Goal: Information Seeking & Learning: Learn about a topic

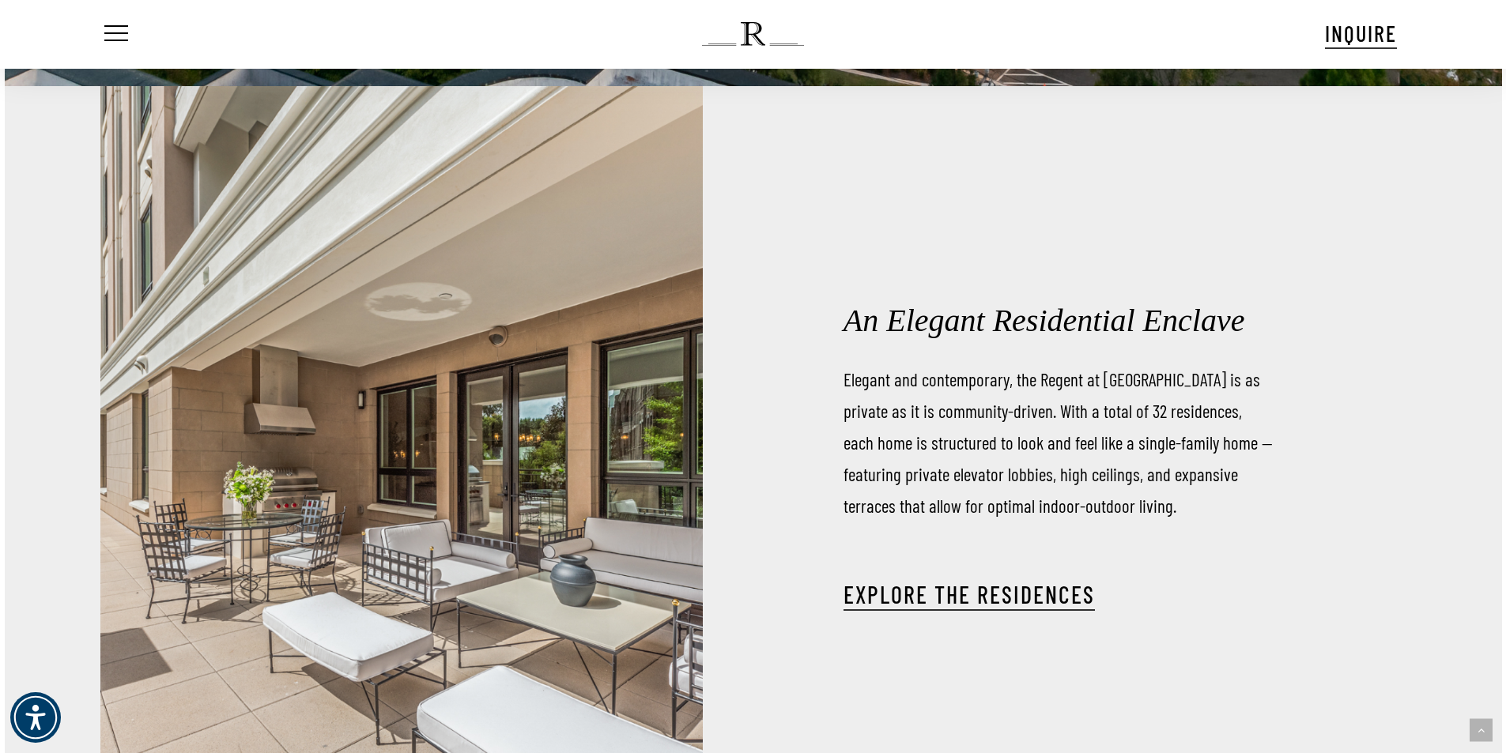
scroll to position [2292, 0]
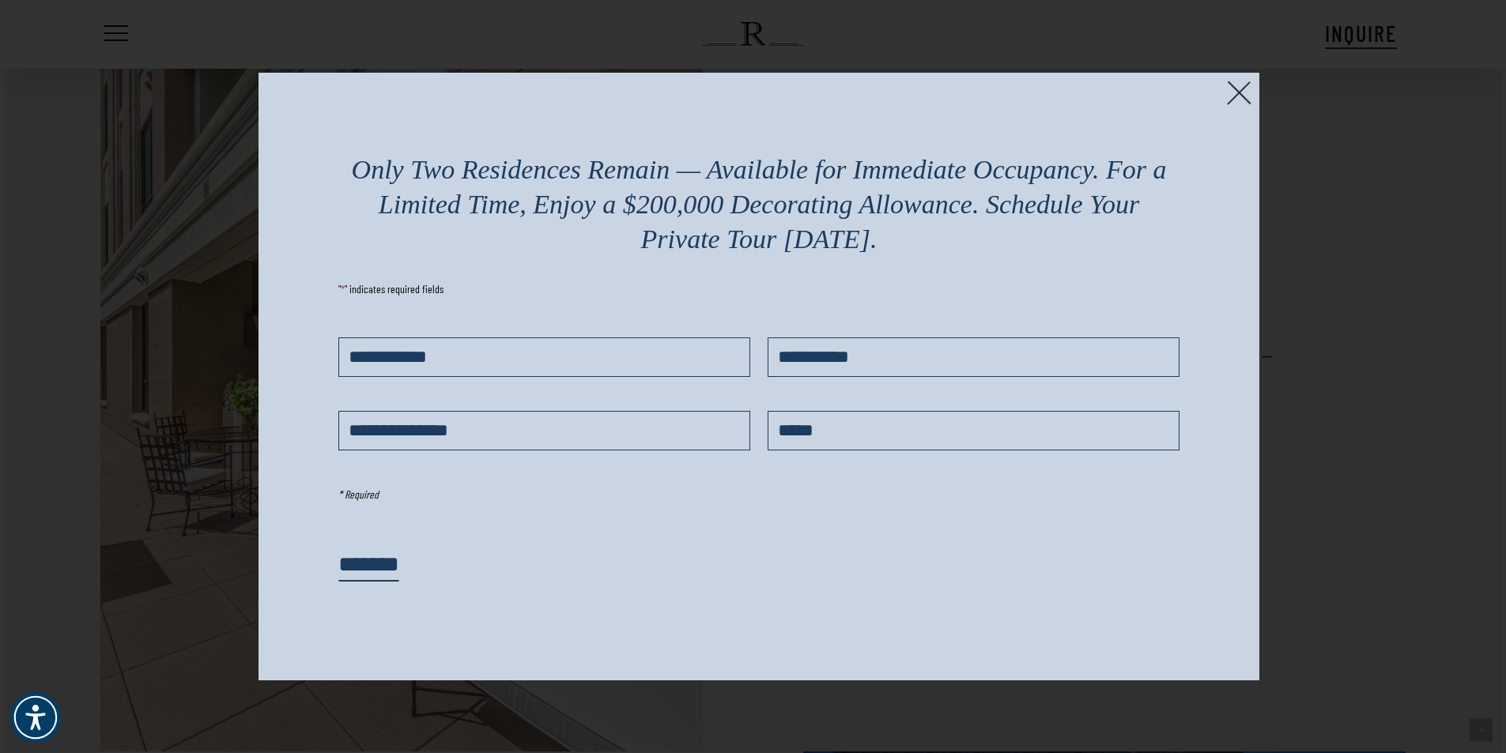
click at [1242, 98] on img at bounding box center [1239, 93] width 24 height 24
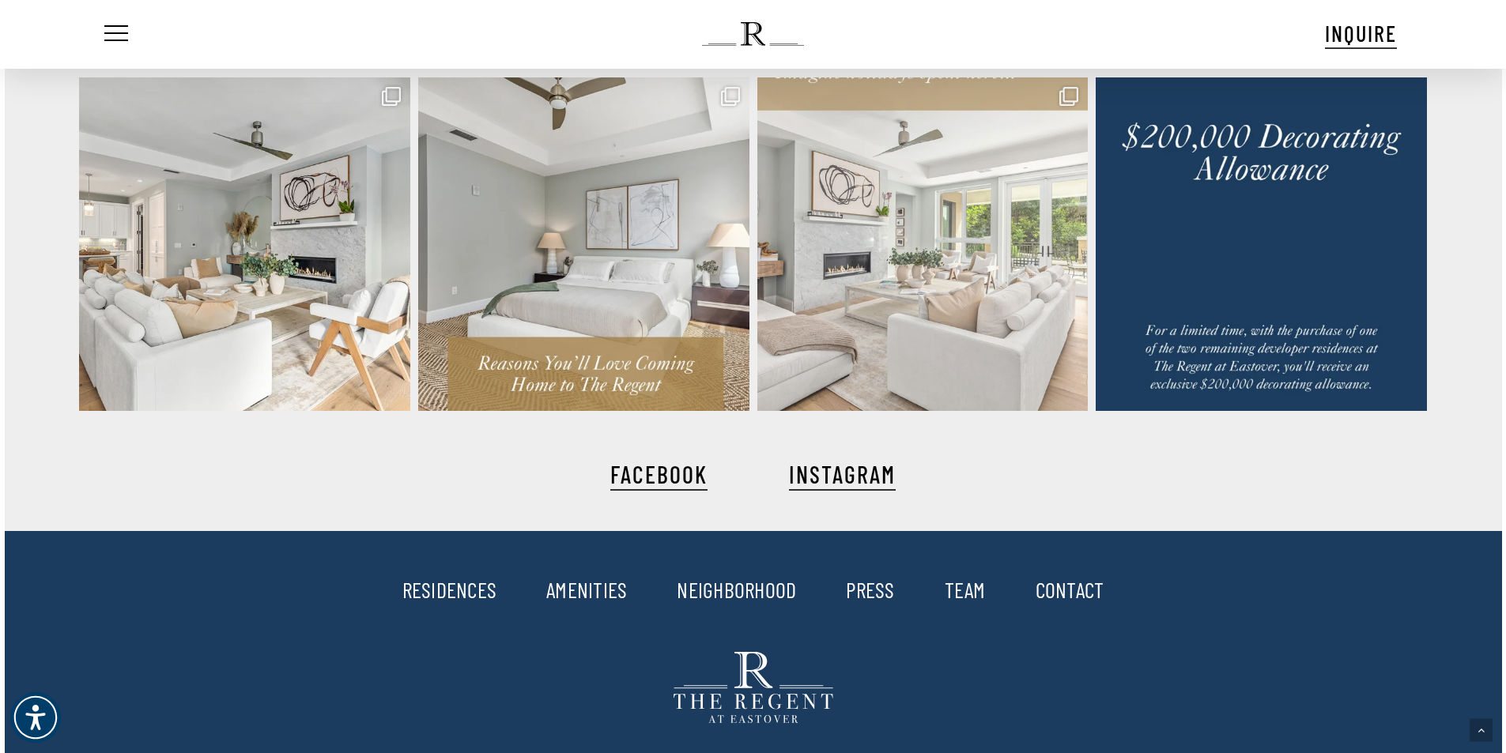
scroll to position [3952, 0]
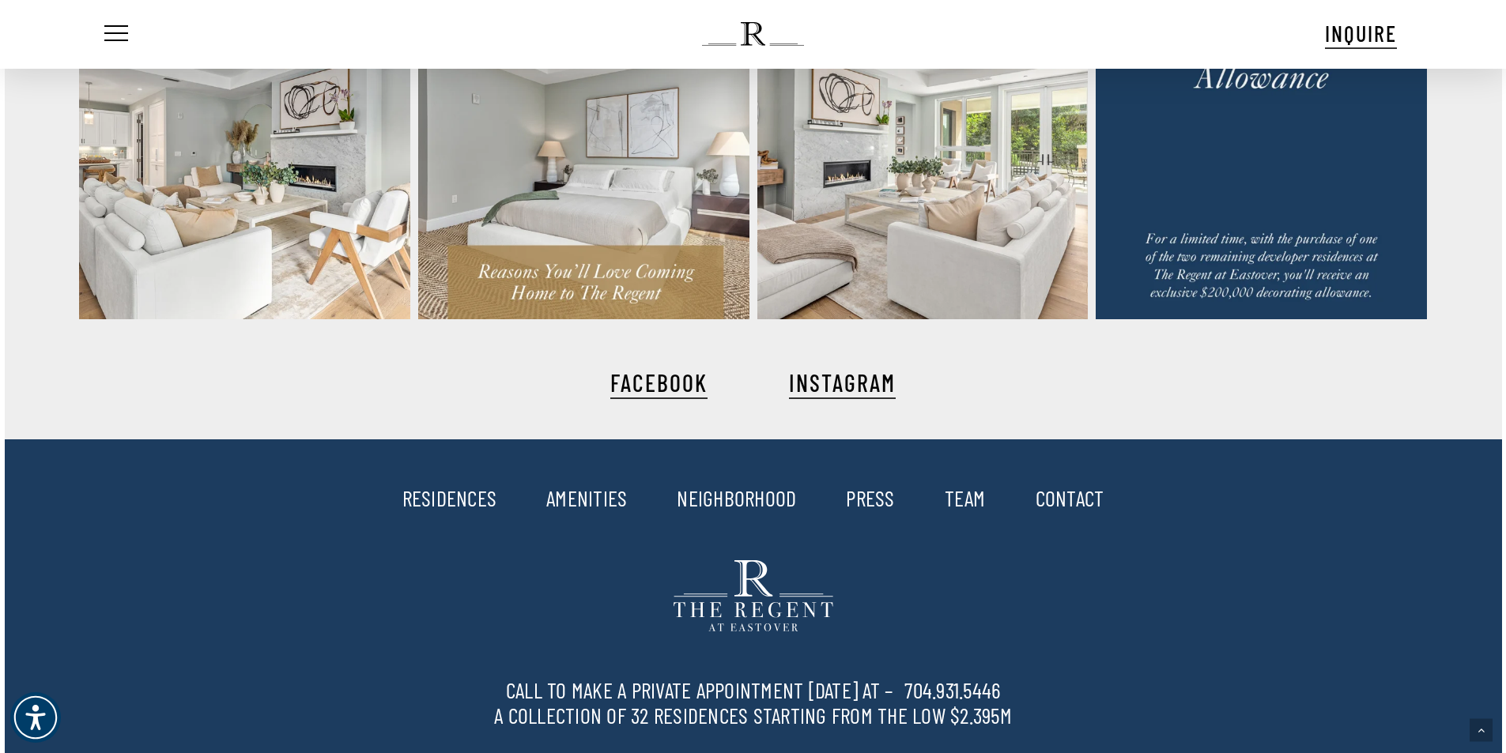
click at [467, 503] on link "RESIDENCES" at bounding box center [449, 497] width 95 height 27
click at [654, 388] on link "FACEBOOK" at bounding box center [658, 382] width 97 height 28
click at [612, 495] on link "AMENITIES" at bounding box center [586, 497] width 81 height 27
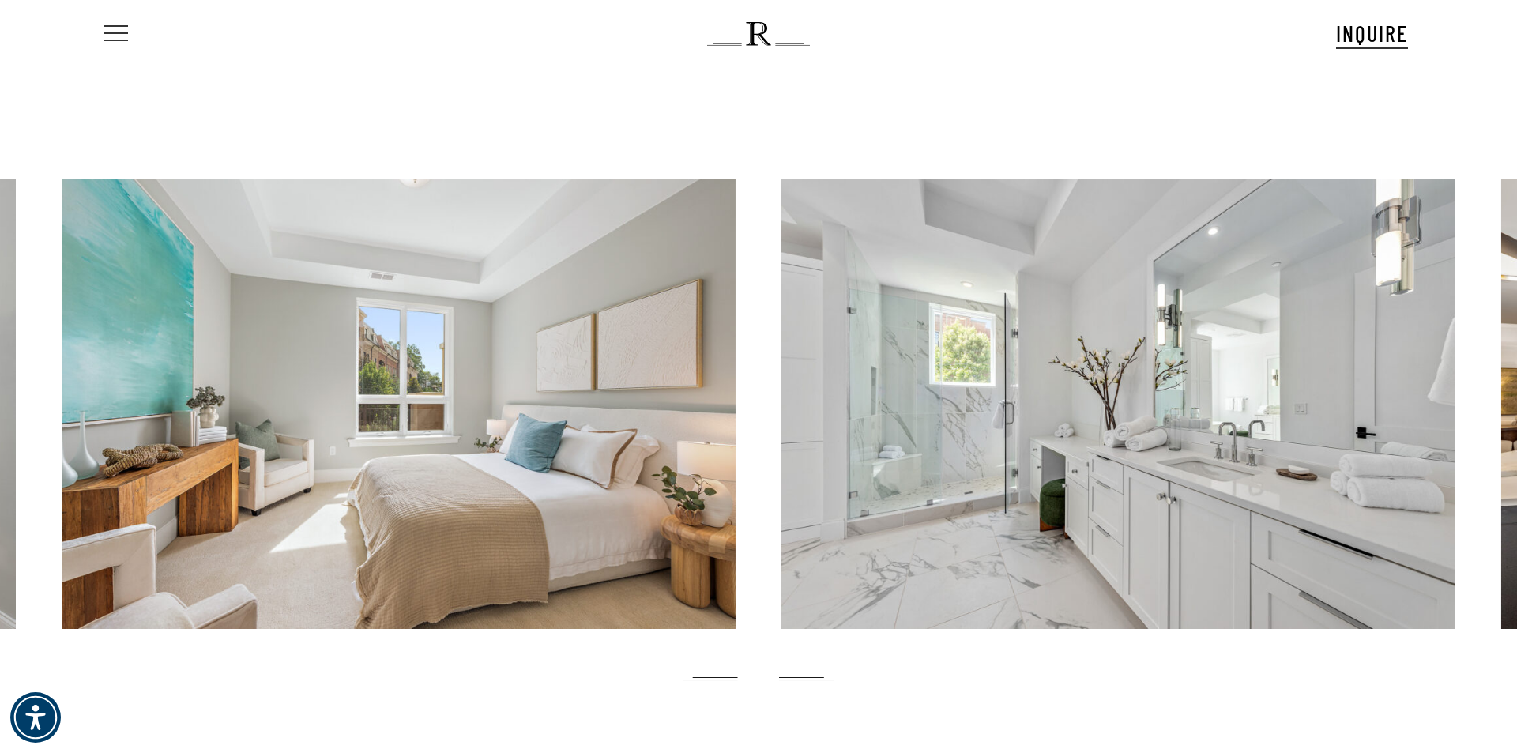
click at [111, 36] on span "Navigation Menu" at bounding box center [115, 34] width 17 height 22
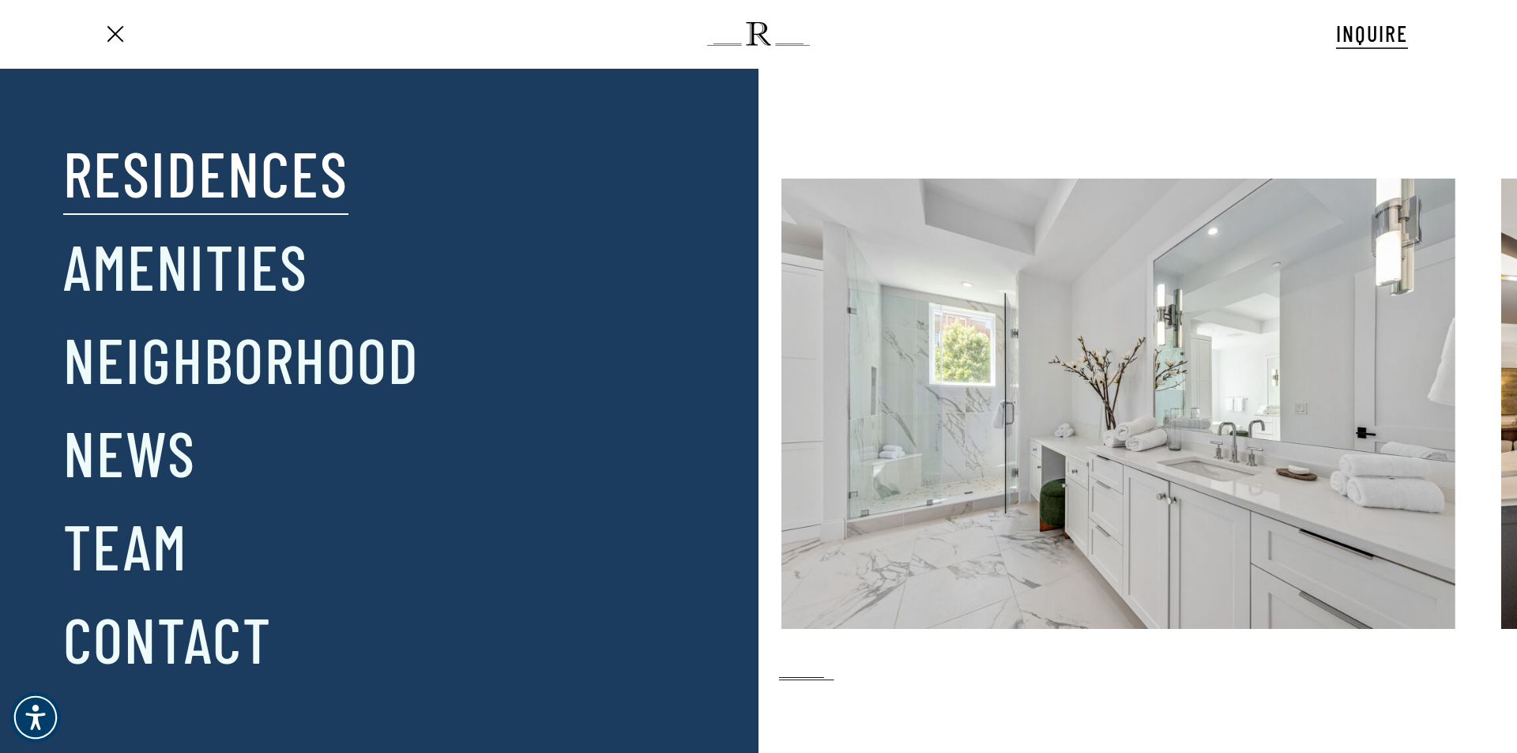
click at [174, 171] on link "Residences" at bounding box center [205, 172] width 285 height 82
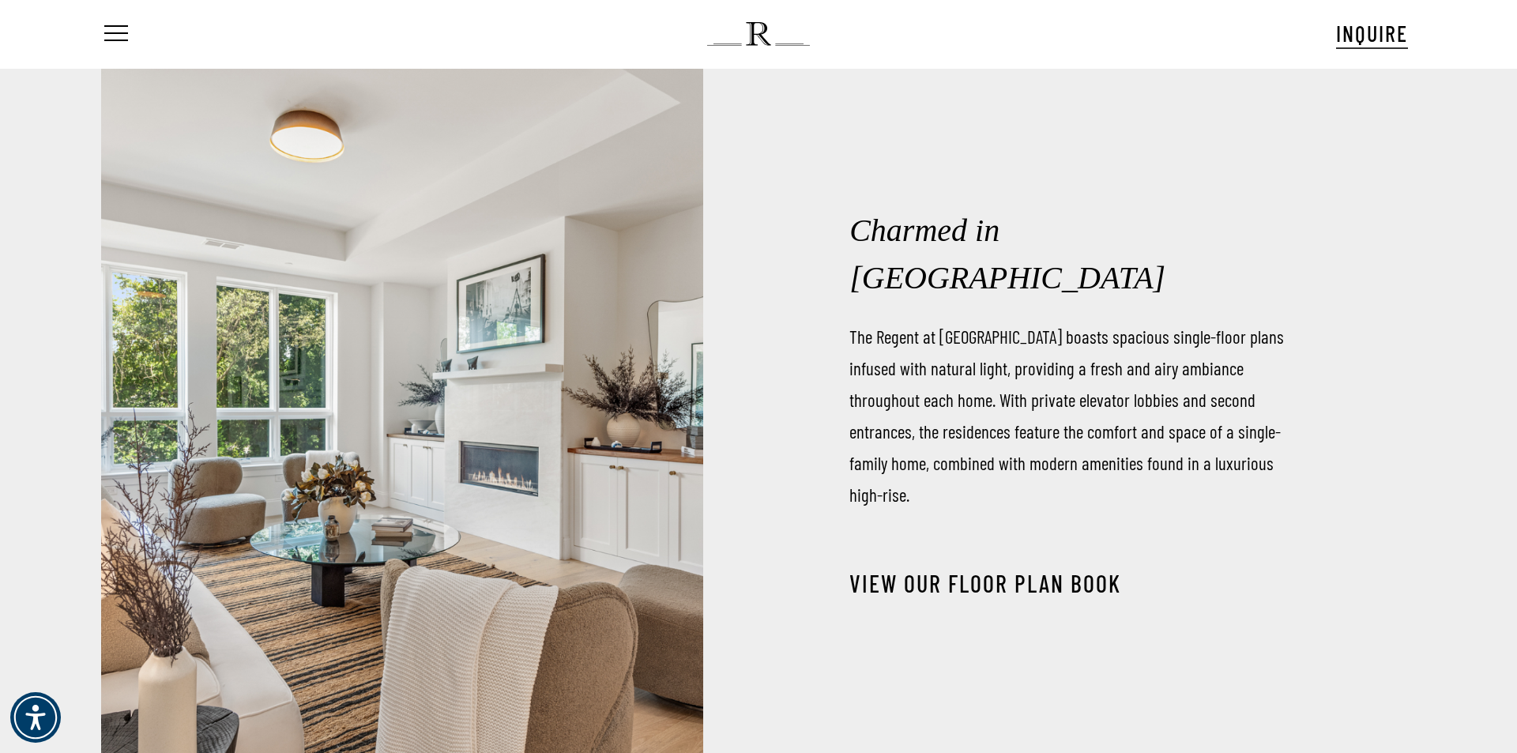
click at [1008, 569] on link "View our Floor Plan Book" at bounding box center [986, 583] width 272 height 28
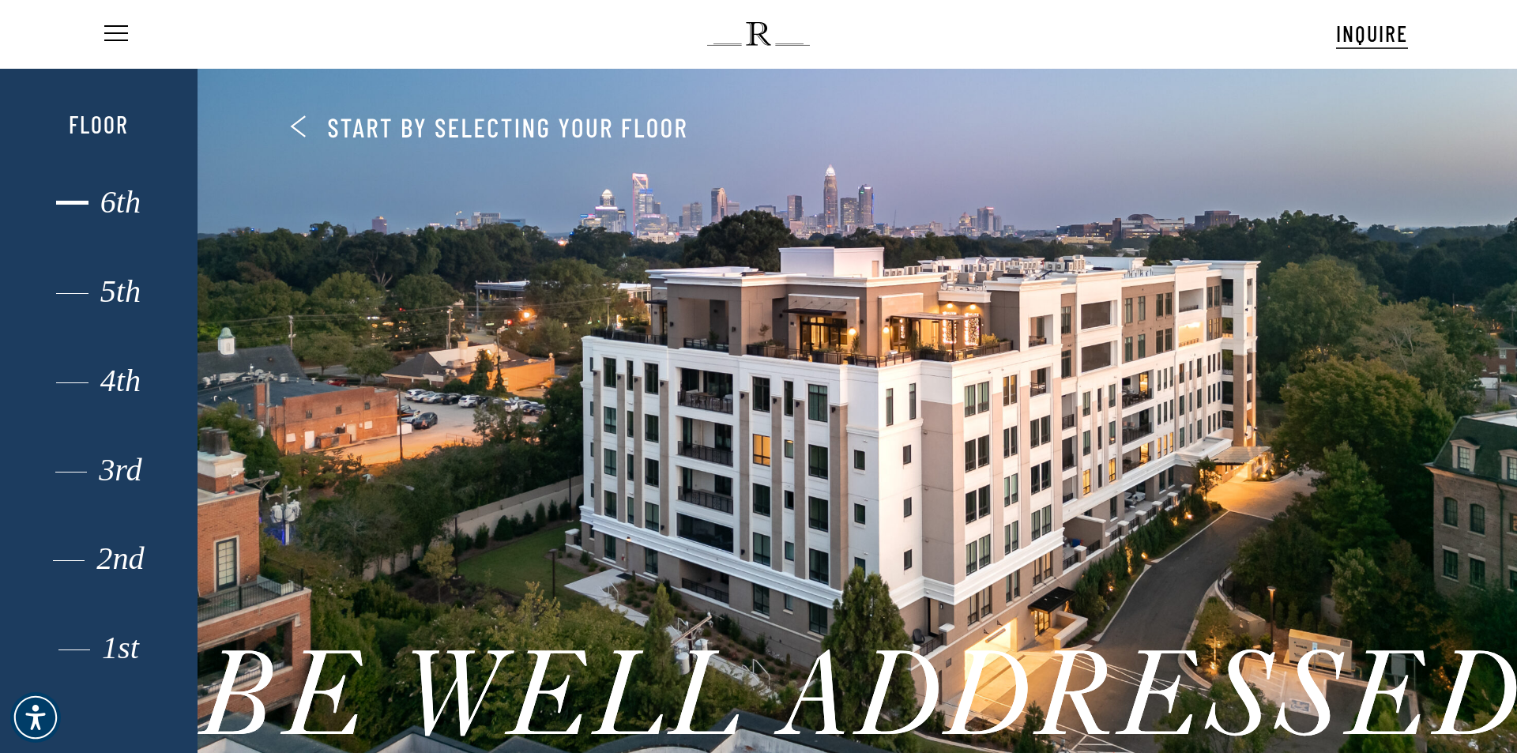
click at [93, 208] on div "6th" at bounding box center [98, 202] width 137 height 21
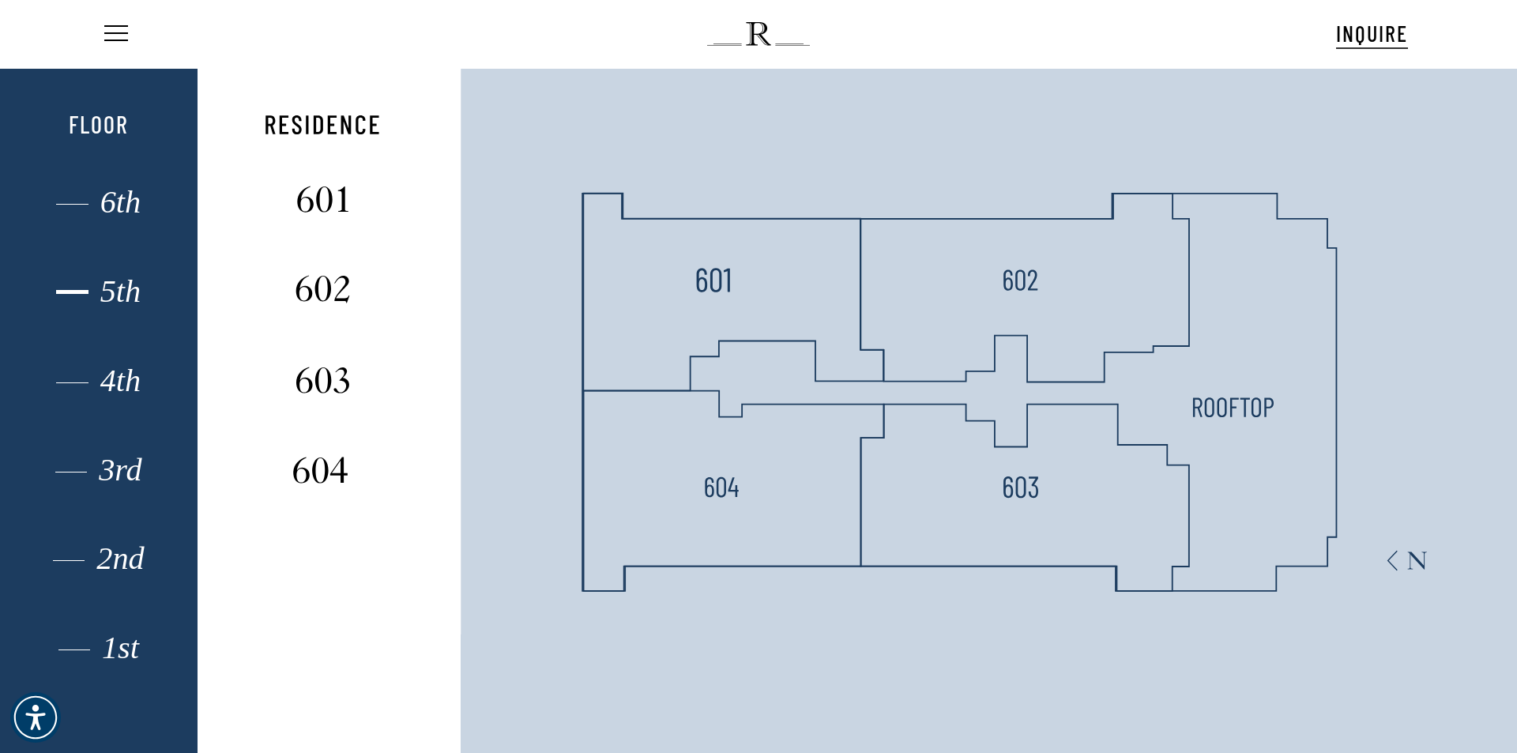
click at [119, 295] on div "5th" at bounding box center [98, 291] width 137 height 21
click at [80, 371] on div "4th" at bounding box center [98, 381] width 137 height 21
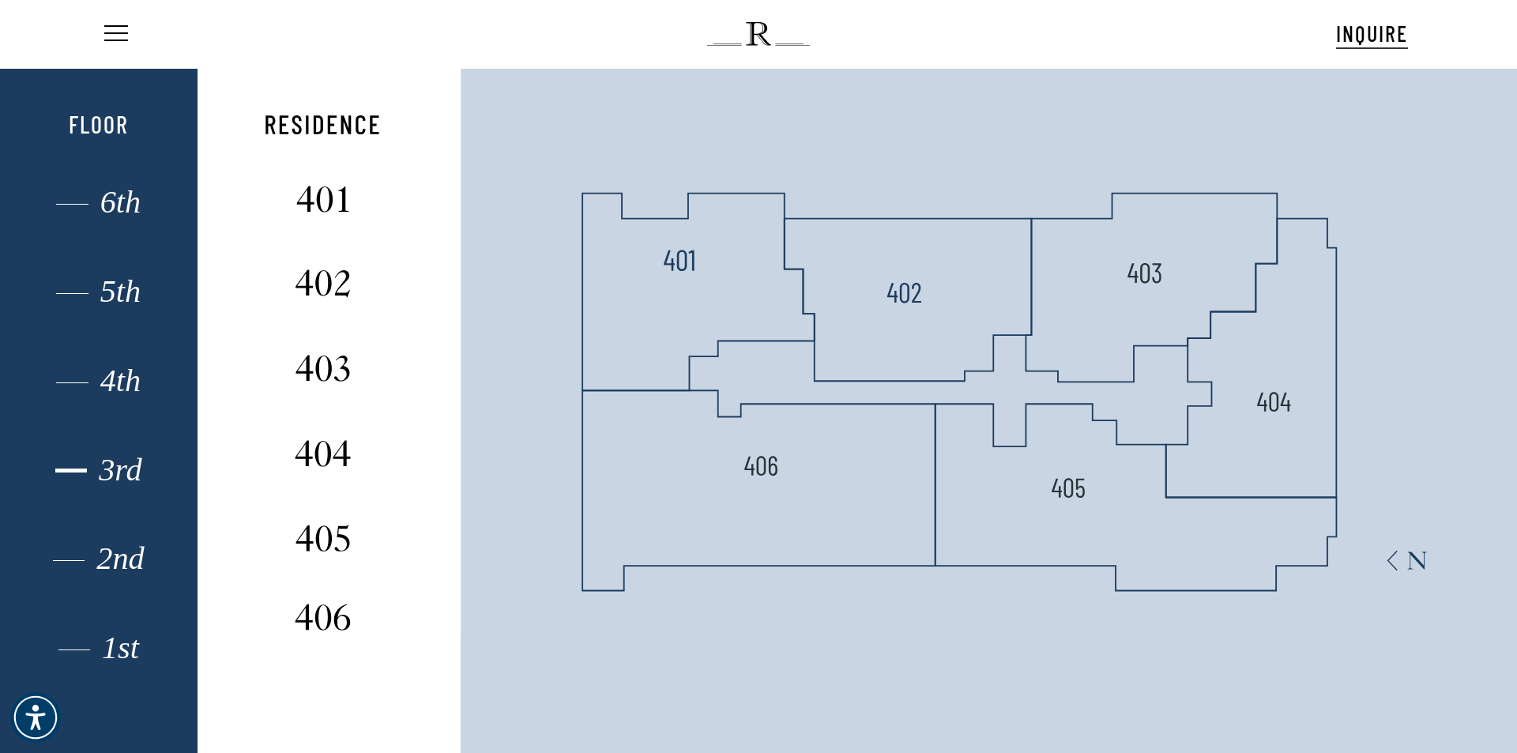
click at [111, 481] on div "3rd" at bounding box center [98, 470] width 137 height 21
click at [43, 553] on div "2nd" at bounding box center [98, 558] width 137 height 21
click at [131, 656] on div "1st" at bounding box center [98, 648] width 137 height 21
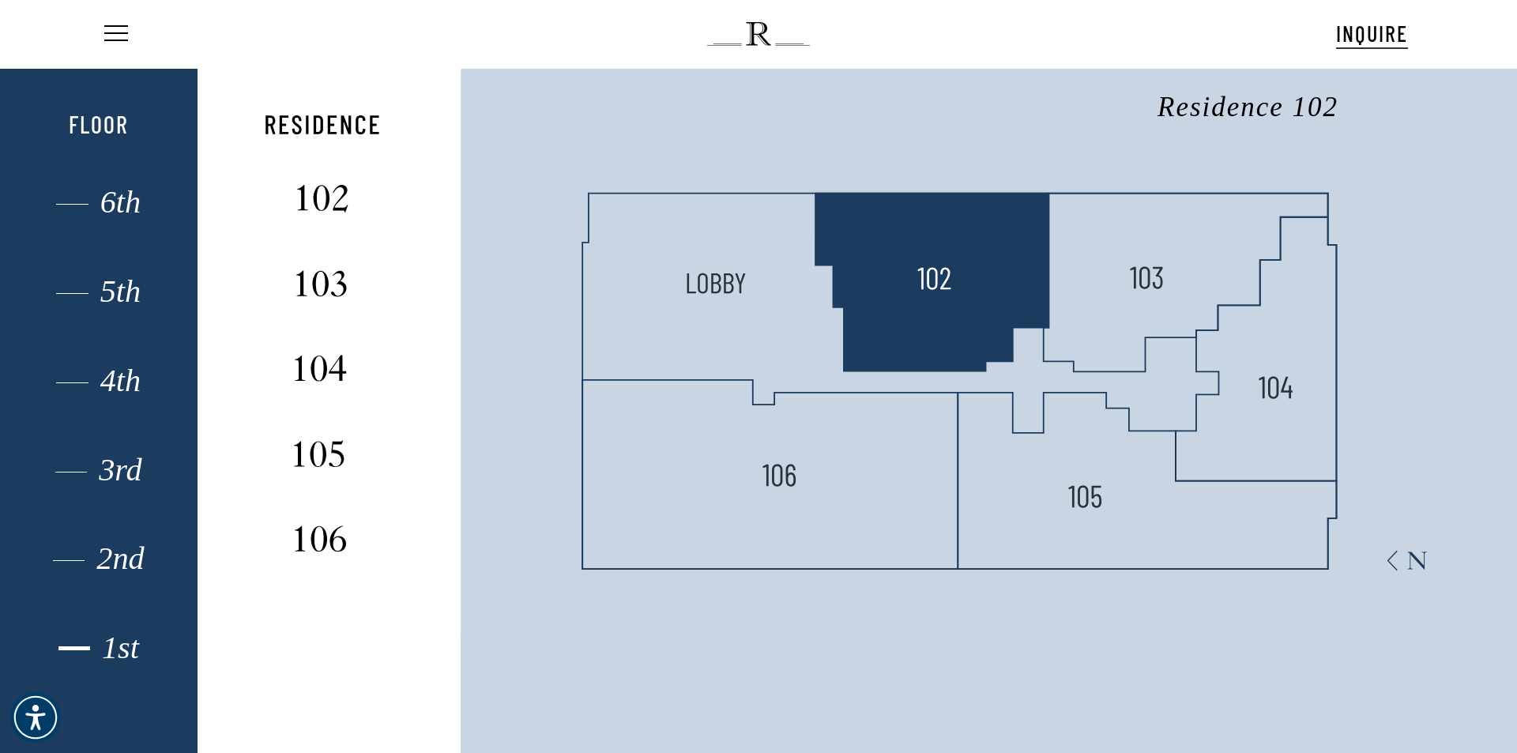
click at [945, 299] on polygon at bounding box center [933, 283] width 234 height 178
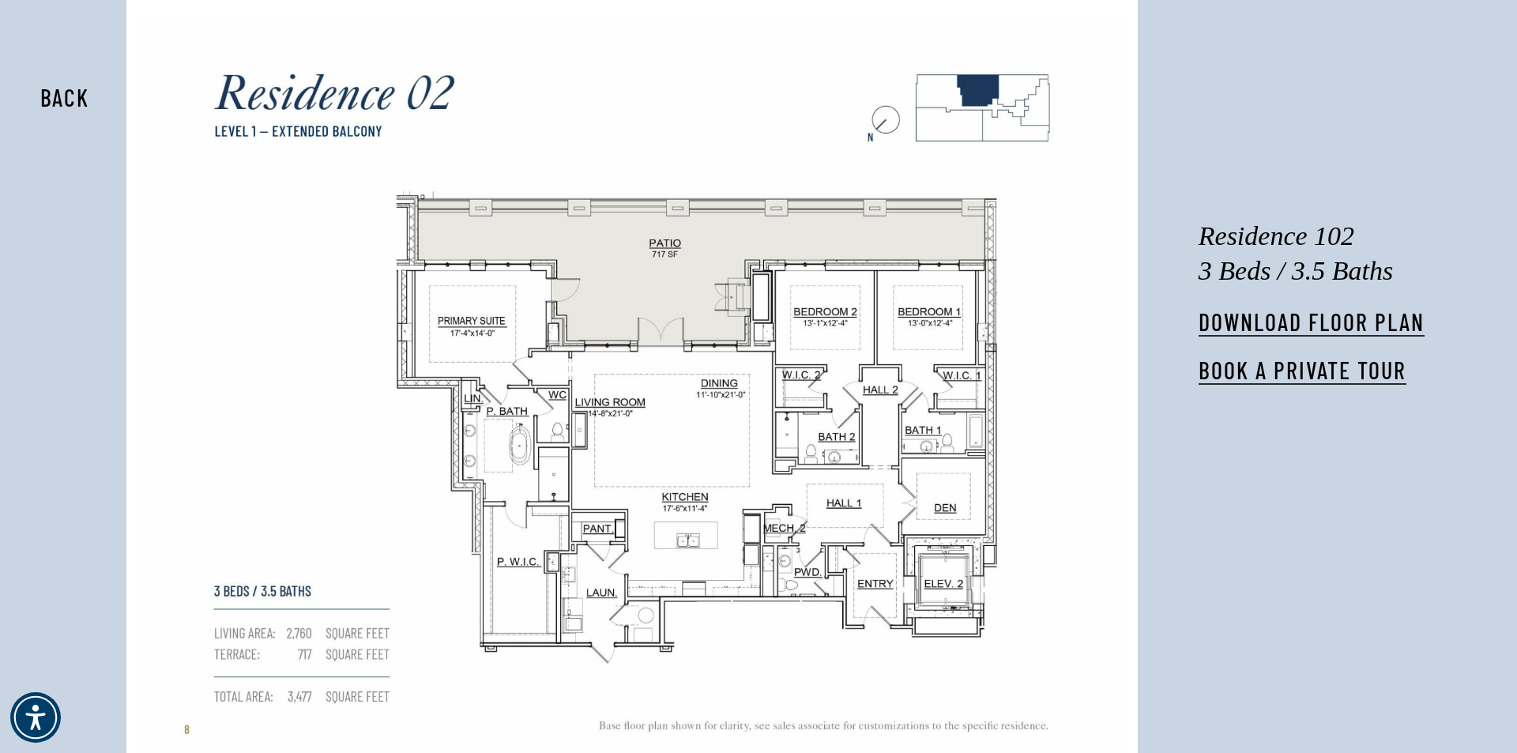
click at [702, 298] on img at bounding box center [632, 394] width 982 height 759
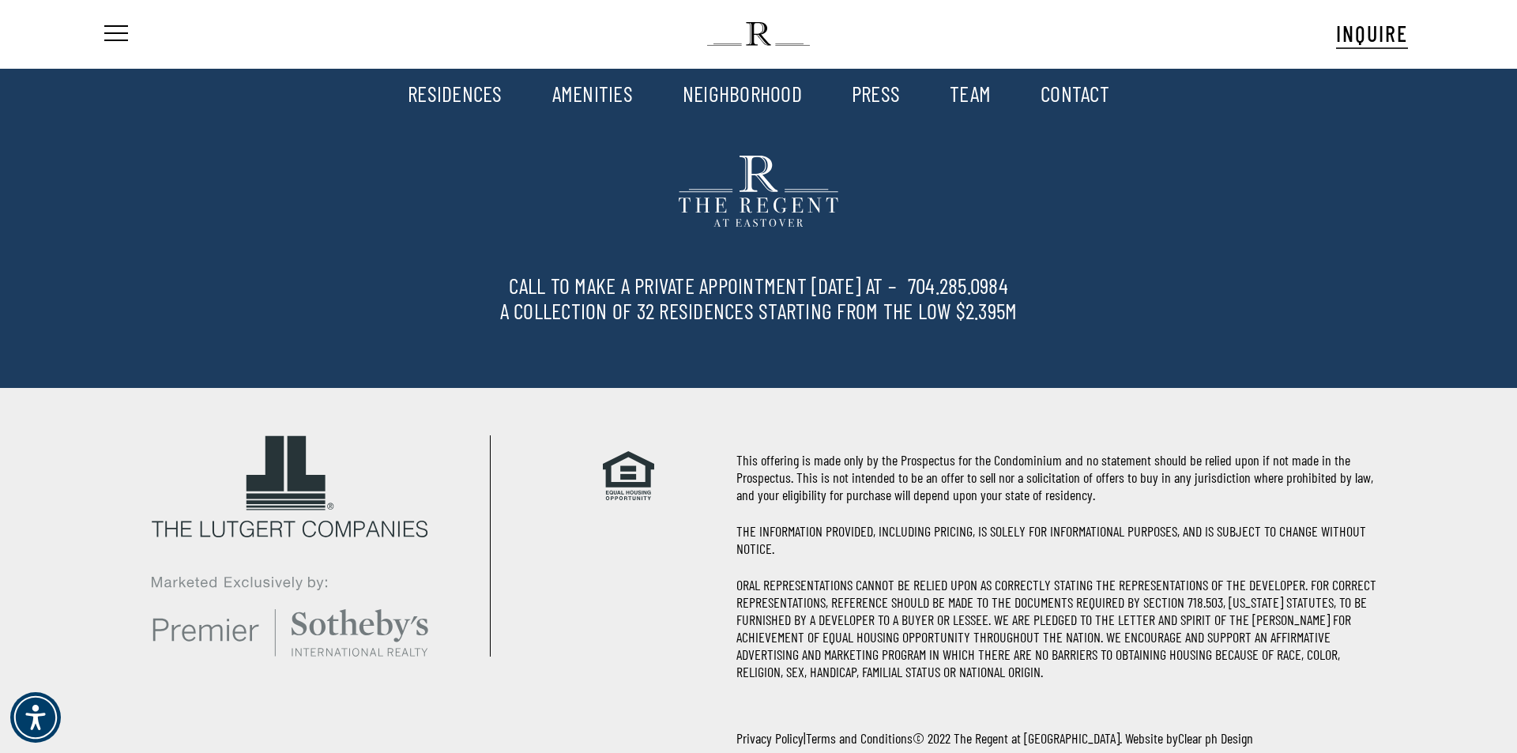
click at [741, 101] on link "NEIGHBORHOOD" at bounding box center [742, 93] width 119 height 27
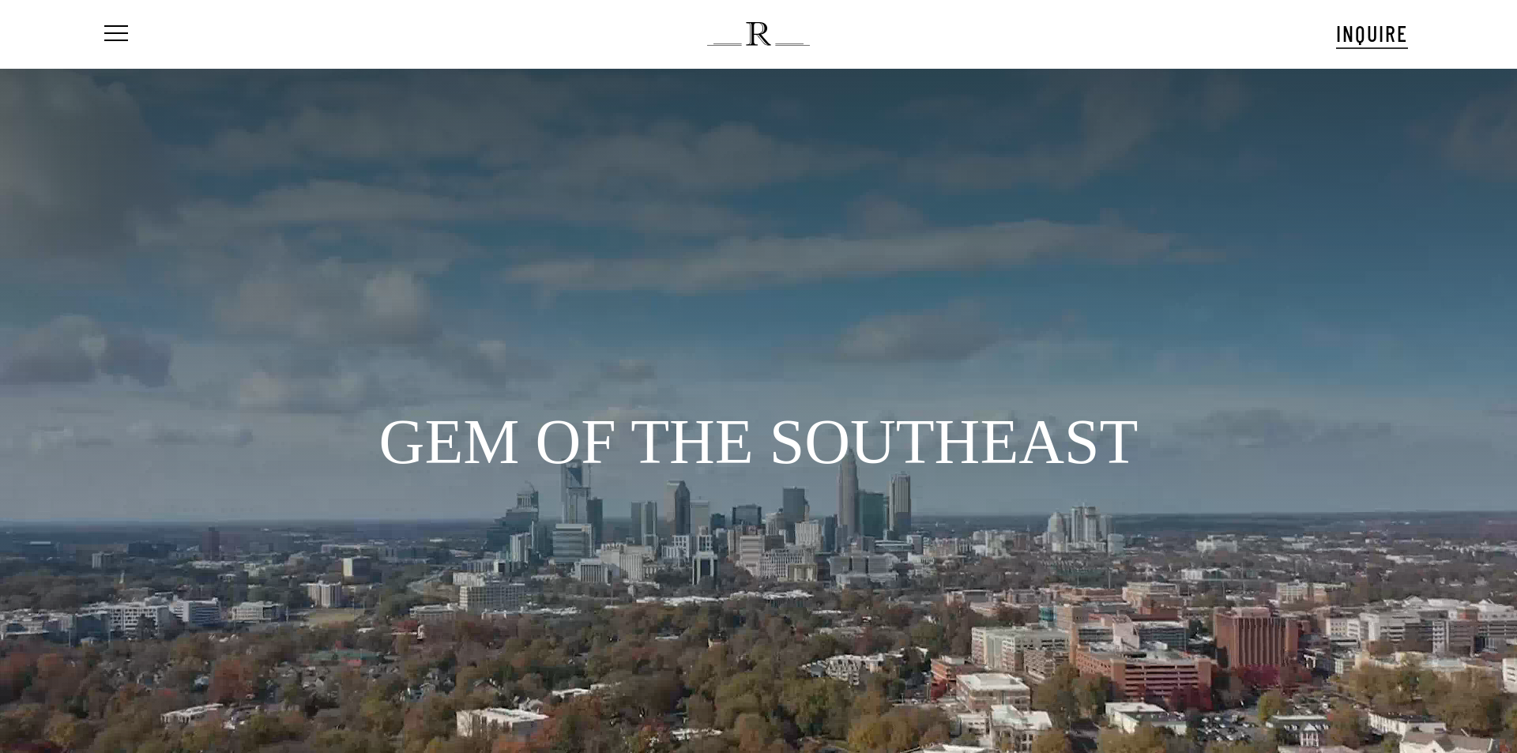
scroll to position [84, 0]
